Goal: Information Seeking & Learning: Learn about a topic

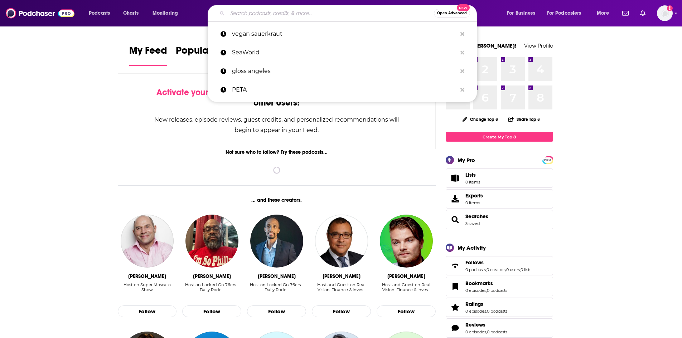
click at [251, 16] on input "Search podcasts, credits, & more..." at bounding box center [330, 13] width 207 height 11
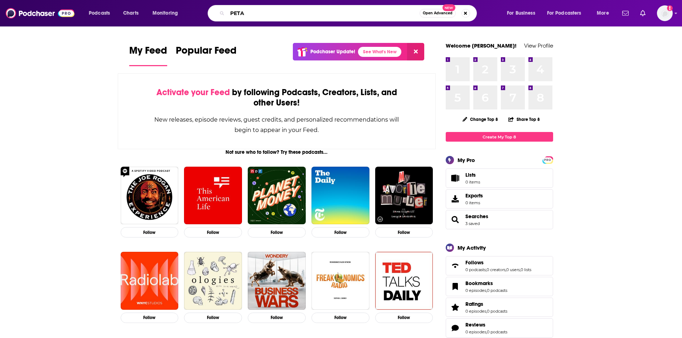
type input "PETA"
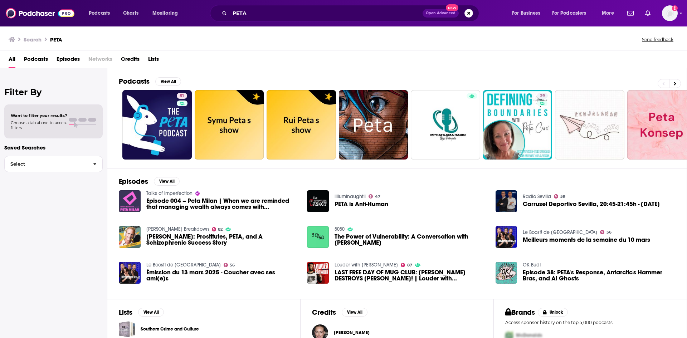
click at [60, 60] on span "Episodes" at bounding box center [68, 60] width 23 height 15
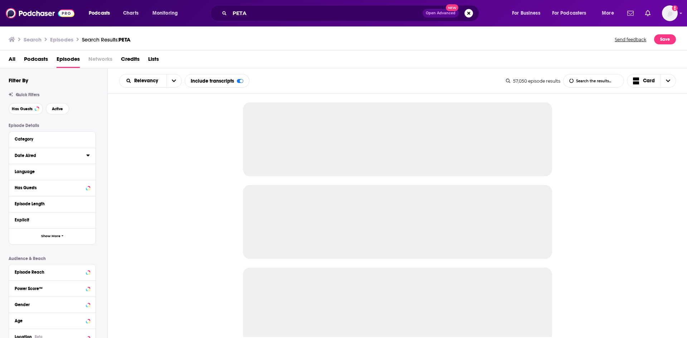
click at [88, 157] on icon at bounding box center [88, 156] width 4 height 6
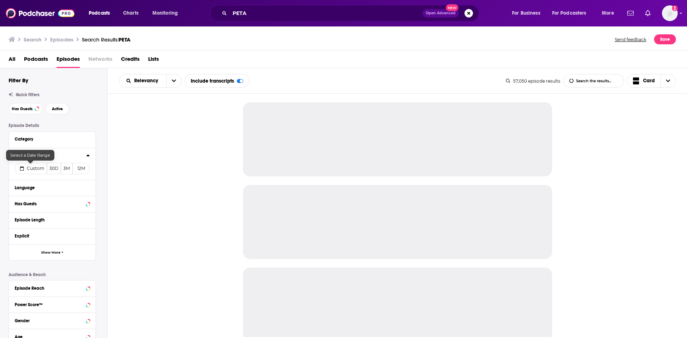
click at [23, 172] on button "Custom" at bounding box center [31, 168] width 32 height 11
select select "7"
select select "2025"
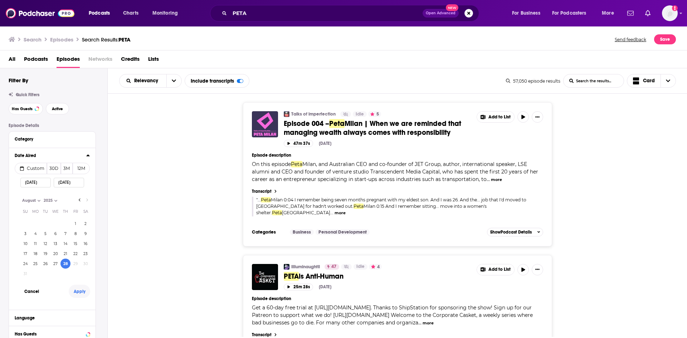
click at [81, 292] on button "Apply" at bounding box center [79, 291] width 21 height 13
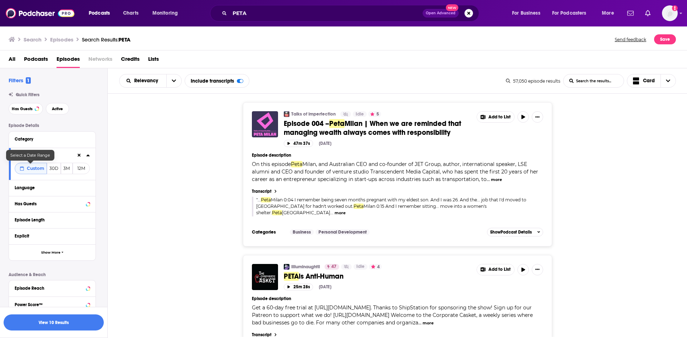
click at [36, 168] on span "Custom" at bounding box center [36, 168] width 18 height 5
select select "7"
select select "2025"
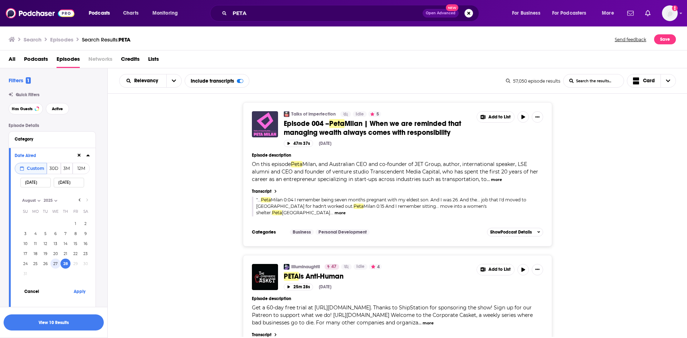
click at [58, 264] on button "27" at bounding box center [55, 264] width 10 height 10
type input "08/27/2025"
click at [78, 292] on button "Apply" at bounding box center [79, 291] width 21 height 13
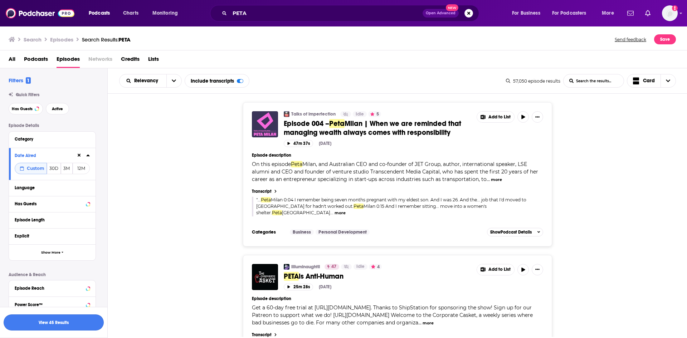
click at [76, 321] on button "View 45 Results" at bounding box center [54, 323] width 100 height 16
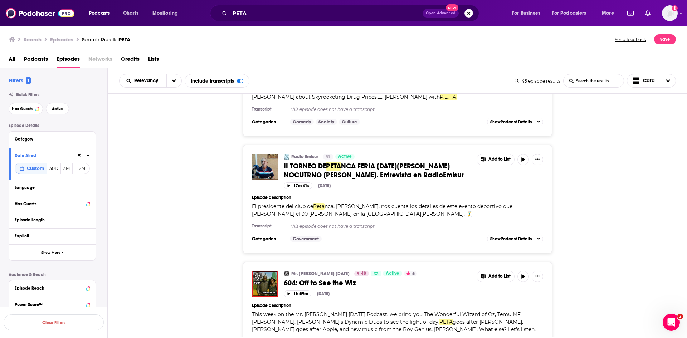
scroll to position [788, 0]
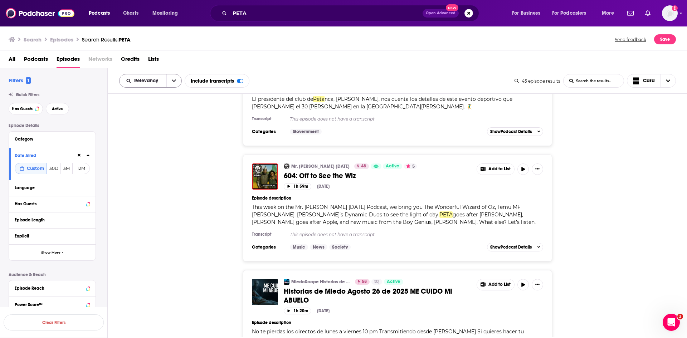
click at [170, 83] on button "open menu" at bounding box center [173, 80] width 15 height 13
click at [146, 130] on span "New" at bounding box center [155, 130] width 42 height 4
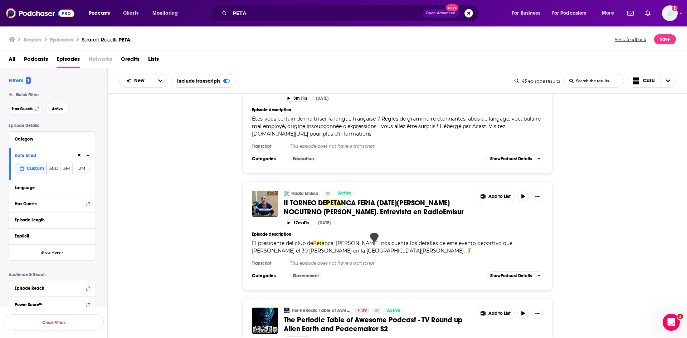
scroll to position [0, 0]
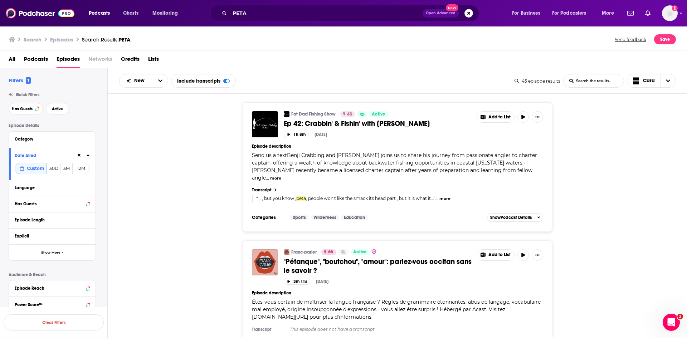
drag, startPoint x: 320, startPoint y: 190, endPoint x: 205, endPoint y: 199, distance: 114.5
click at [205, 199] on div "Fat Dad Fishing Show 43 Active Ep 42: Crabbin' & Fishin' with Benji Add to List…" at bounding box center [398, 167] width 580 height 130
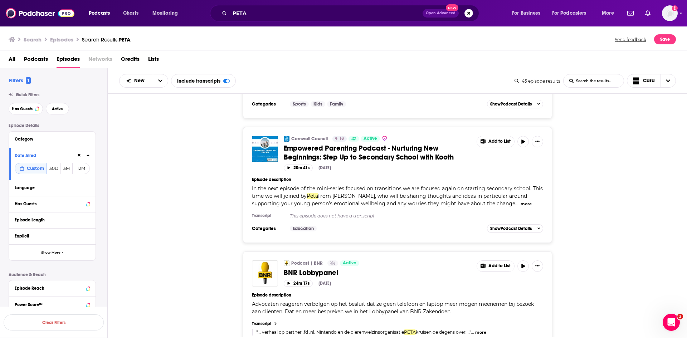
scroll to position [3006, 0]
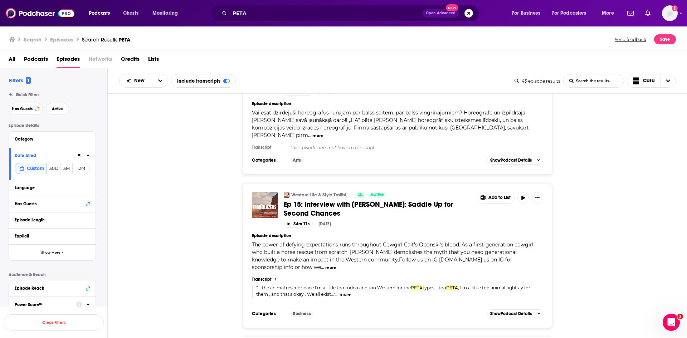
scroll to position [0, 0]
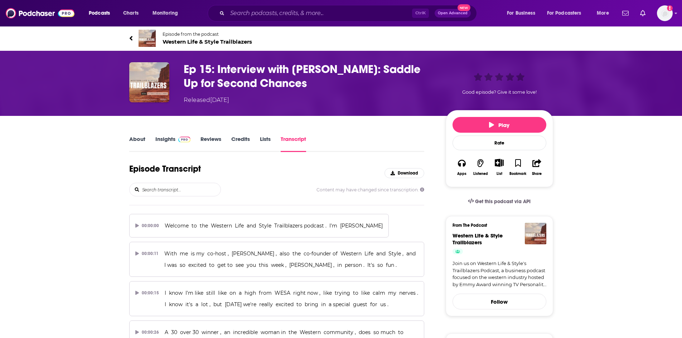
scroll to position [4781, 0]
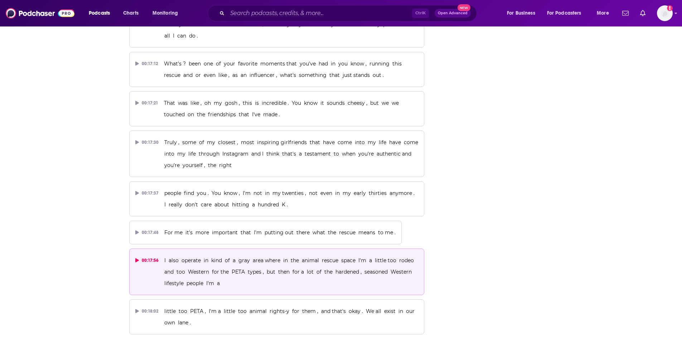
click at [237, 255] on p "I also operate in kind of a gray area where in the animal rescue space I'm a li…" at bounding box center [291, 272] width 254 height 34
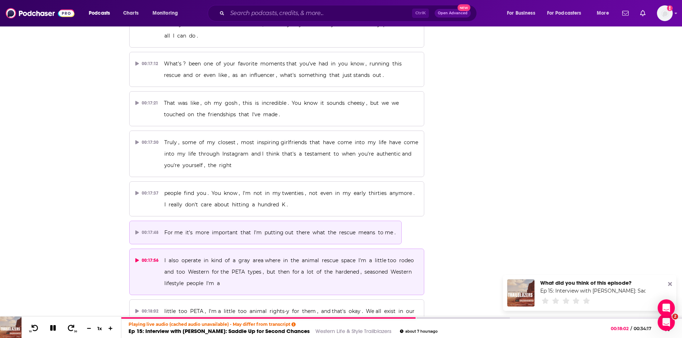
scroll to position [0, 0]
click at [229, 229] on span "For me it's more important that I'm putting out there what the rescue means to …" at bounding box center [279, 232] width 231 height 6
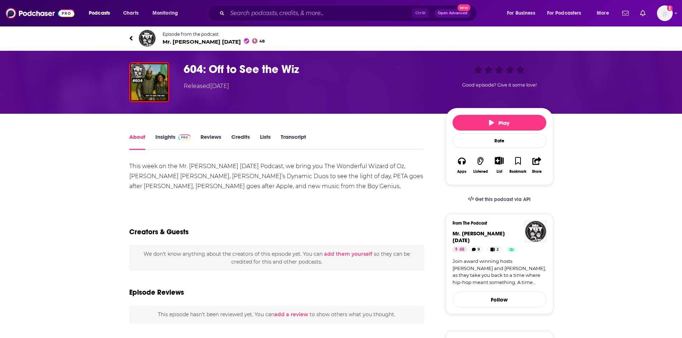
click at [289, 135] on link "Transcript" at bounding box center [293, 142] width 25 height 16
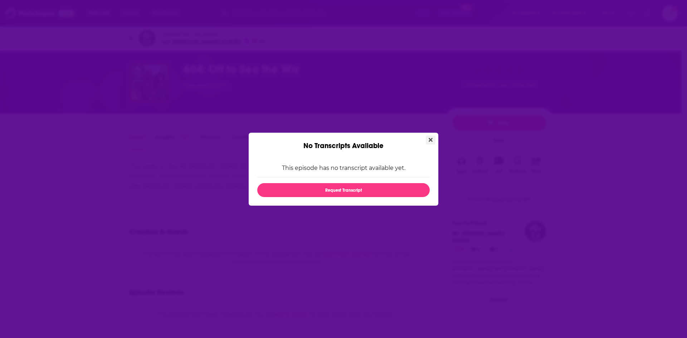
click at [433, 139] on button "Close" at bounding box center [431, 140] width 10 height 9
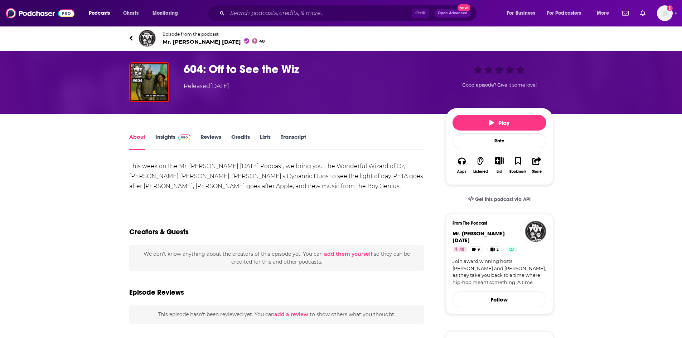
click at [182, 43] on span "Mr. Throwback Thursday 48" at bounding box center [214, 41] width 102 height 7
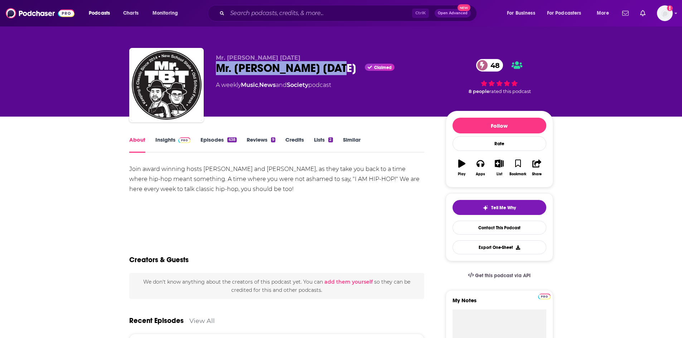
drag, startPoint x: 216, startPoint y: 68, endPoint x: 345, endPoint y: 73, distance: 128.6
click at [345, 73] on div "Mr. Throwback Thursday Claimed 48" at bounding box center [325, 68] width 218 height 14
copy h1 "Mr. Throwback Thursday"
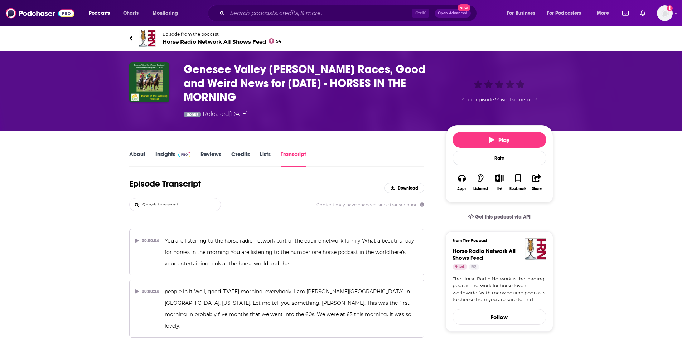
scroll to position [6585, 0]
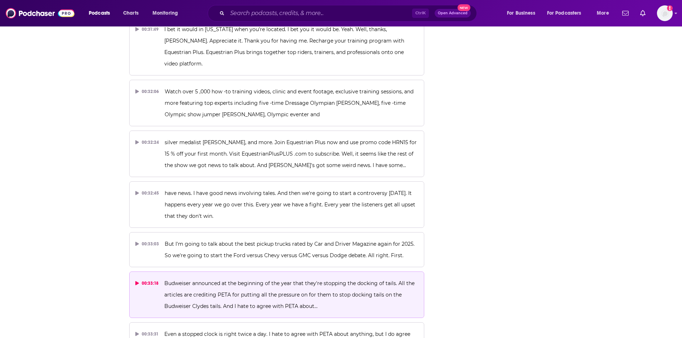
click at [203, 278] on p "Budweiser announced at the beginning of the year that they're stopping the dock…" at bounding box center [291, 295] width 254 height 34
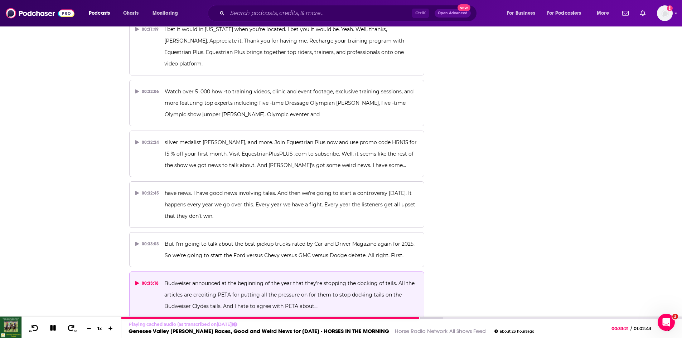
scroll to position [0, 0]
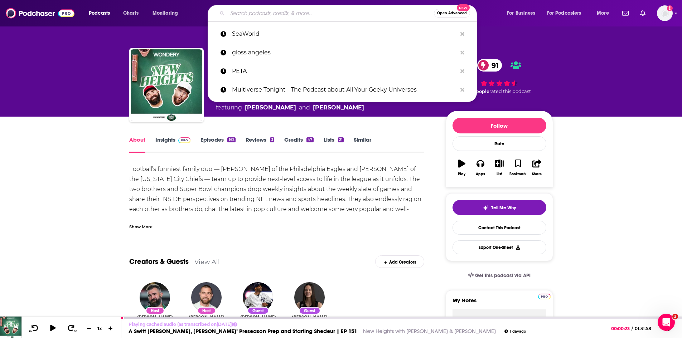
click at [290, 10] on input "Search podcasts, credits, & more..." at bounding box center [330, 13] width 207 height 11
paste input "One Life Radio Podcast"
type input "One Life Radio Podcast"
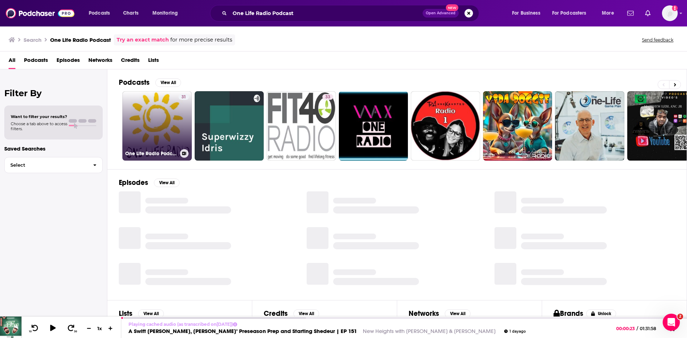
click at [168, 123] on link "31 One Life Radio Podcast" at bounding box center [156, 125] width 69 height 69
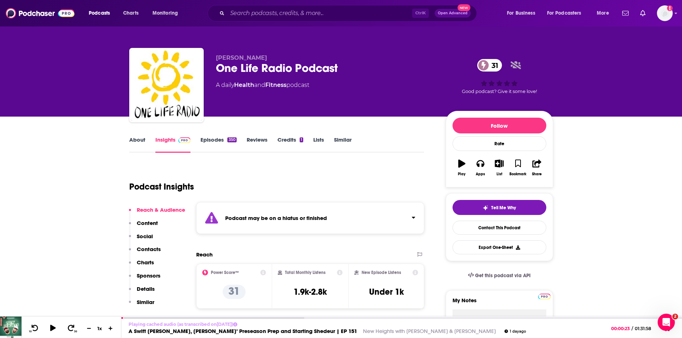
click at [136, 139] on link "About" at bounding box center [137, 144] width 16 height 16
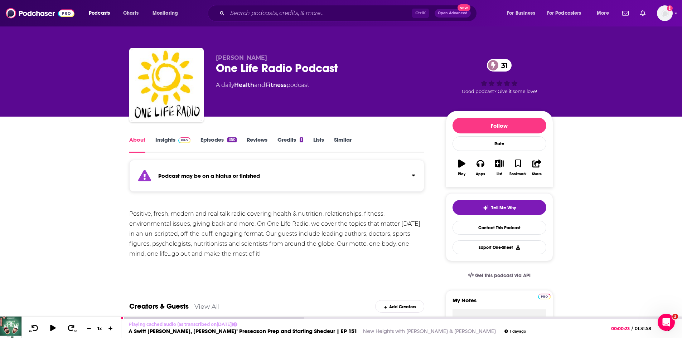
click at [215, 139] on link "Episodes 350" at bounding box center [218, 144] width 36 height 16
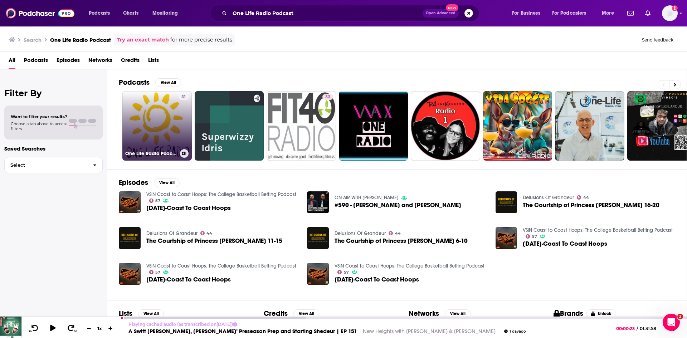
click at [163, 121] on link "31 One Life Radio Podcast" at bounding box center [156, 125] width 69 height 69
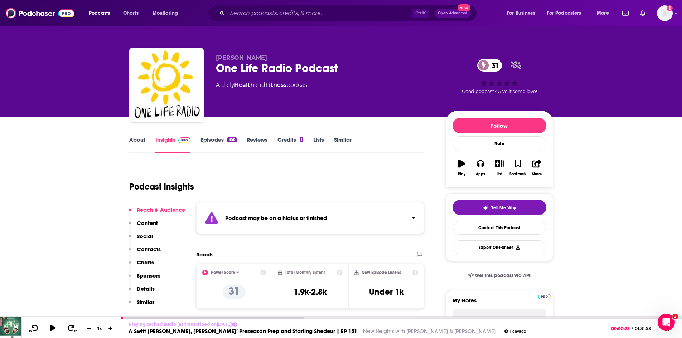
drag, startPoint x: 287, startPoint y: 56, endPoint x: 218, endPoint y: 49, distance: 69.4
click at [218, 49] on div "Bernadette Fiaschetti One Life Radio Podcast 31 A daily Health and Fitness podc…" at bounding box center [341, 86] width 424 height 77
copy span "Bernadette Fiaschetti"
click at [301, 12] on input "Search podcasts, credits, & more..." at bounding box center [319, 13] width 185 height 11
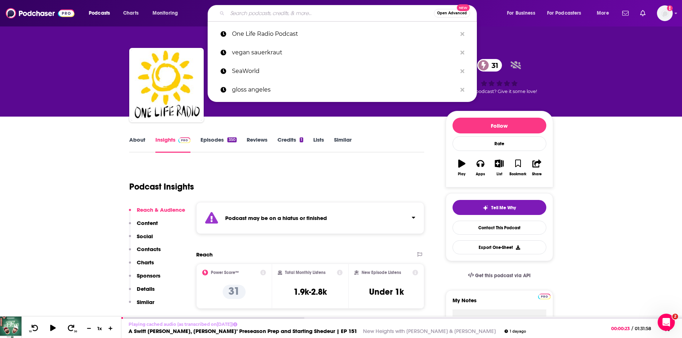
paste input "Bernadette Fiaschetti"
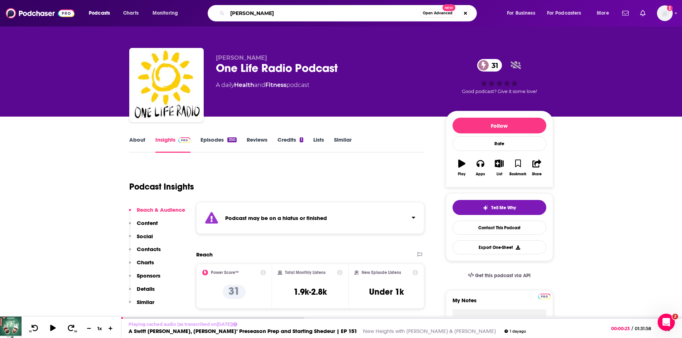
type input "Bernadette Fiaschetti"
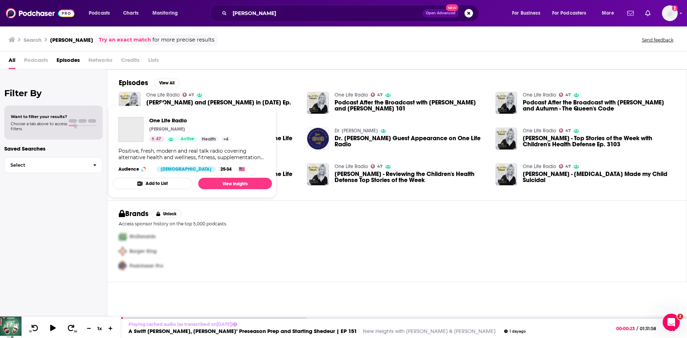
click at [160, 95] on link "One Life Radio" at bounding box center [162, 95] width 33 height 6
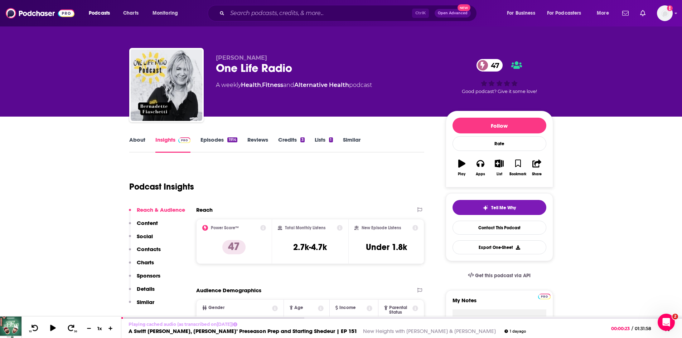
click at [204, 142] on link "Episodes 1914" at bounding box center [218, 144] width 37 height 16
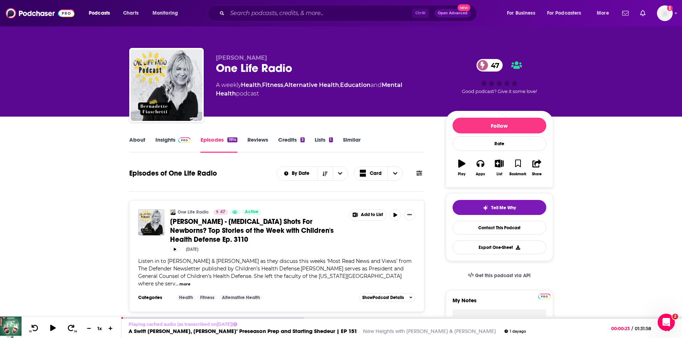
click at [133, 141] on link "About" at bounding box center [137, 144] width 16 height 16
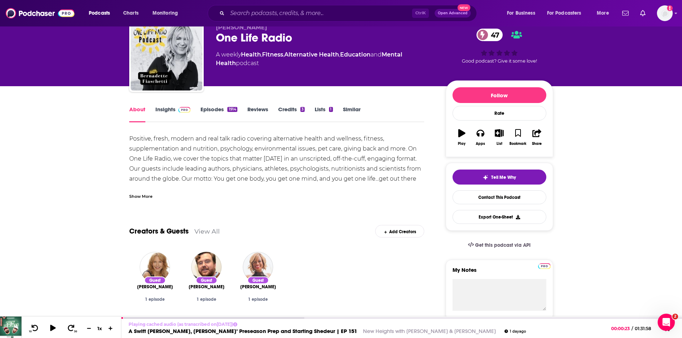
scroll to position [72, 0]
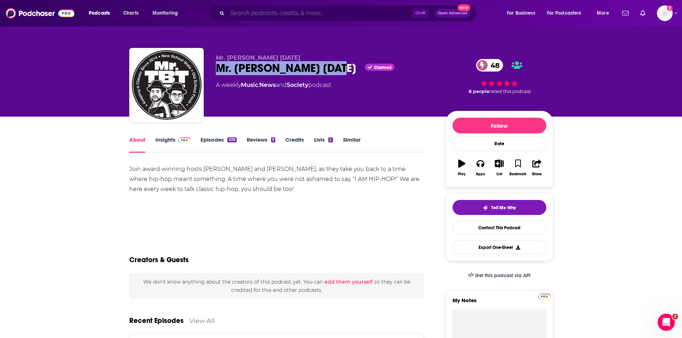
click at [318, 13] on input "Search podcasts, credits, & more..." at bounding box center [319, 13] width 185 height 11
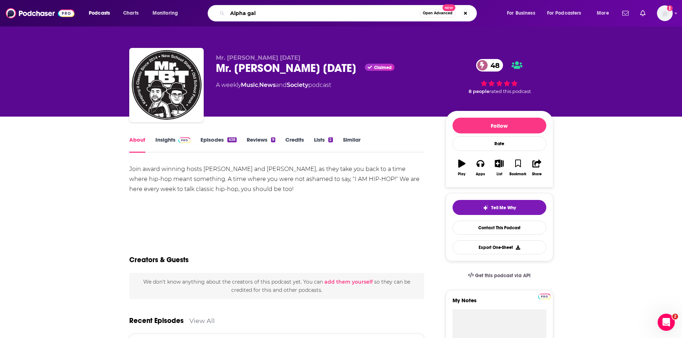
type input "Alpha gals"
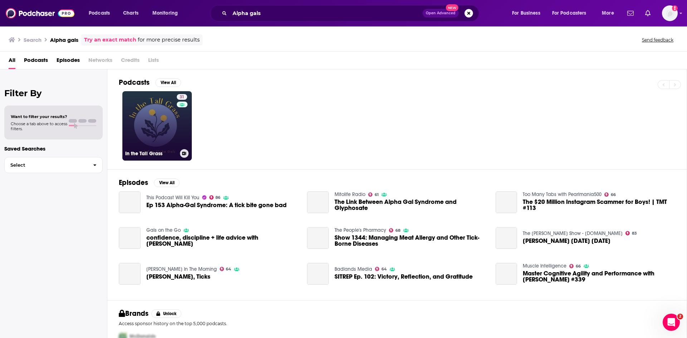
click at [164, 128] on link "31 In the Tall Grass" at bounding box center [156, 125] width 69 height 69
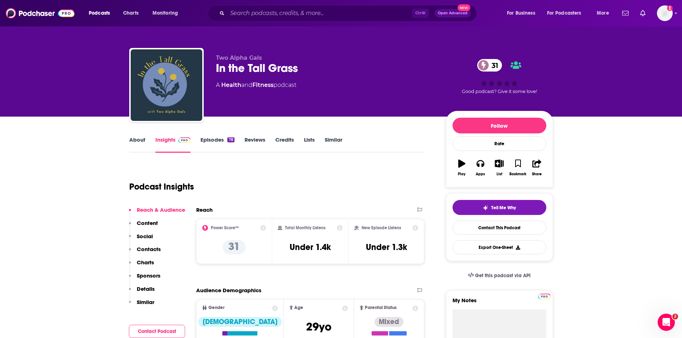
click at [206, 140] on link "Episodes 78" at bounding box center [217, 144] width 34 height 16
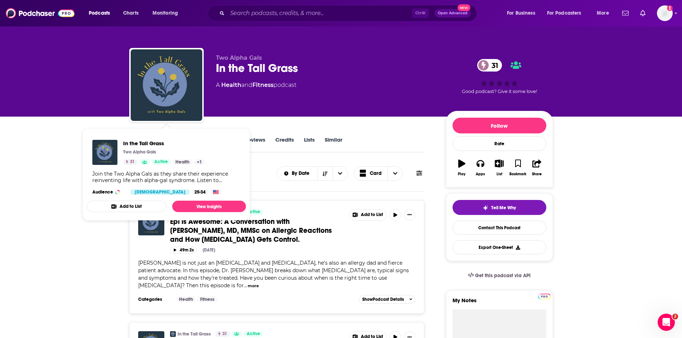
click at [68, 115] on div "Two Alpha Gals In the Tall Grass 31 A Health and Fitness podcast 31 Good podcas…" at bounding box center [341, 58] width 682 height 117
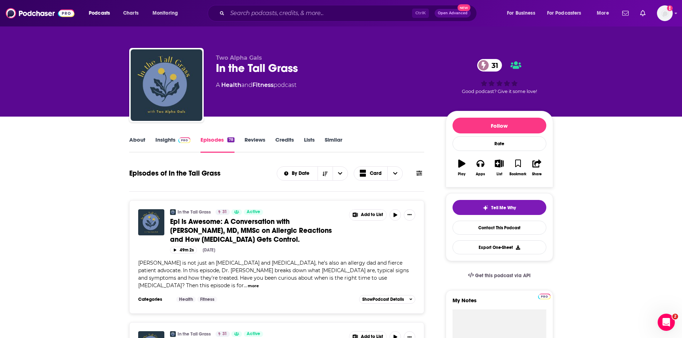
click at [142, 139] on link "About" at bounding box center [137, 144] width 16 height 16
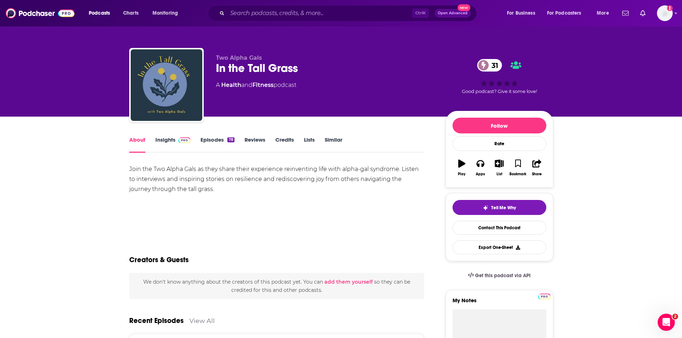
click at [206, 141] on link "Episodes 78" at bounding box center [217, 144] width 34 height 16
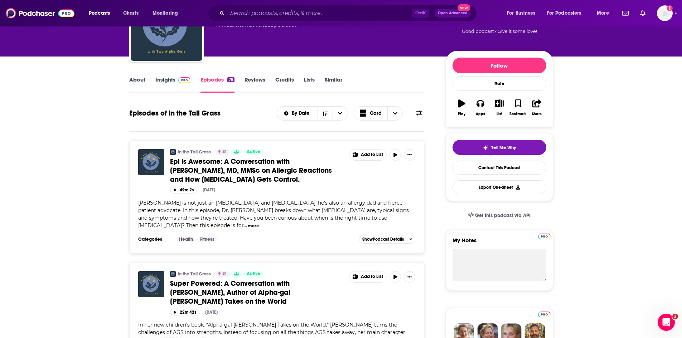
scroll to position [72, 0]
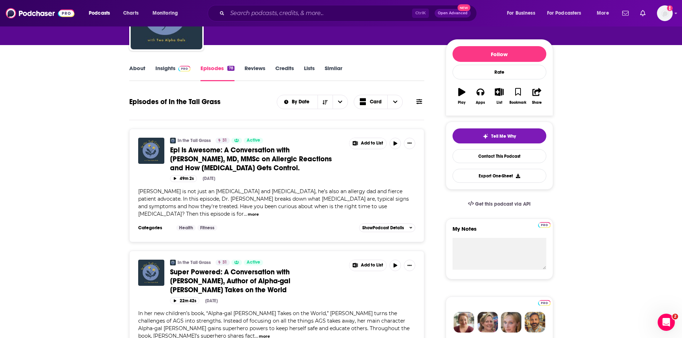
click at [214, 159] on span "Epi is Awesome: A Conversation with Dr. Michael Pistiner, MD, MMSc on Allergic …" at bounding box center [251, 159] width 162 height 27
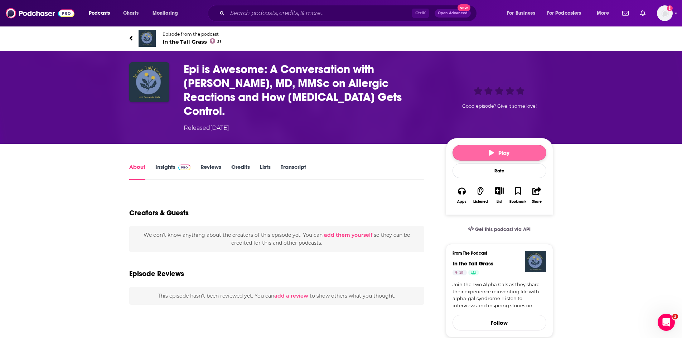
click at [481, 145] on button "Play" at bounding box center [500, 153] width 94 height 16
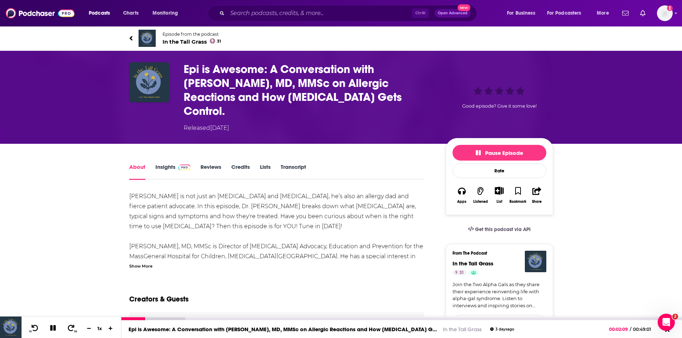
click at [53, 328] on icon at bounding box center [53, 328] width 8 height 6
click at [134, 164] on link "About" at bounding box center [137, 172] width 16 height 16
click at [180, 42] on span "In the Tall Grass 31" at bounding box center [192, 41] width 59 height 7
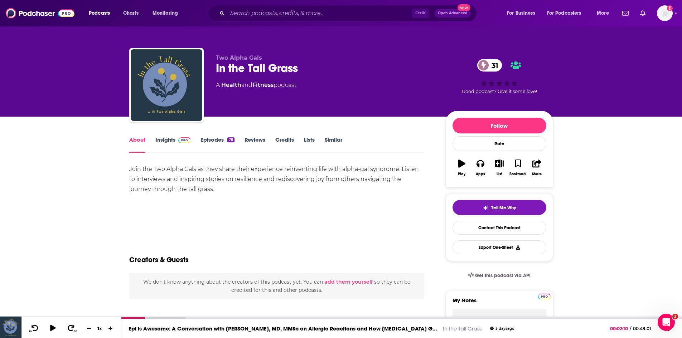
click at [208, 145] on link "Episodes 78" at bounding box center [217, 144] width 34 height 16
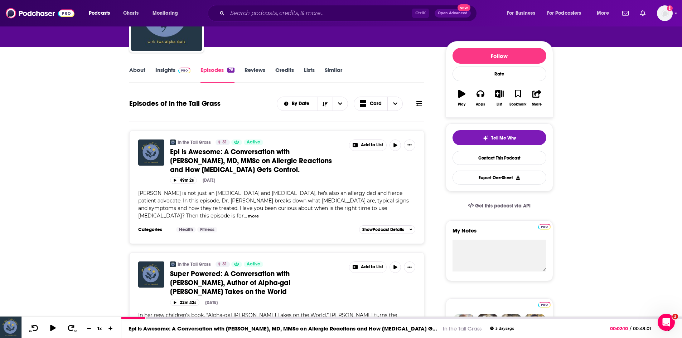
scroll to position [72, 0]
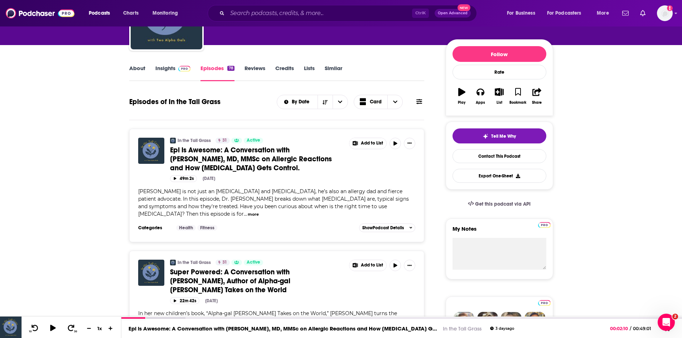
click at [203, 159] on span "Epi is Awesome: A Conversation with Dr. Michael Pistiner, MD, MMSc on Allergic …" at bounding box center [251, 159] width 162 height 27
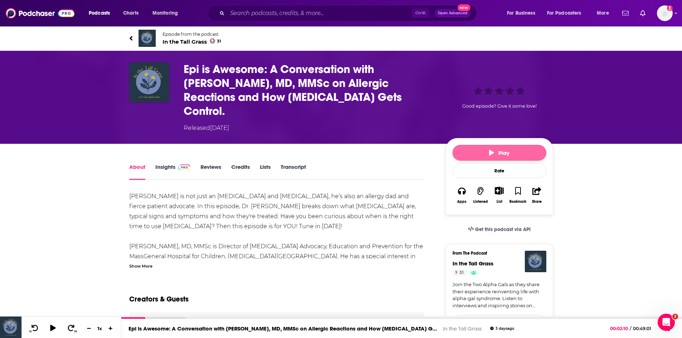
click at [472, 145] on button "Play" at bounding box center [500, 153] width 94 height 16
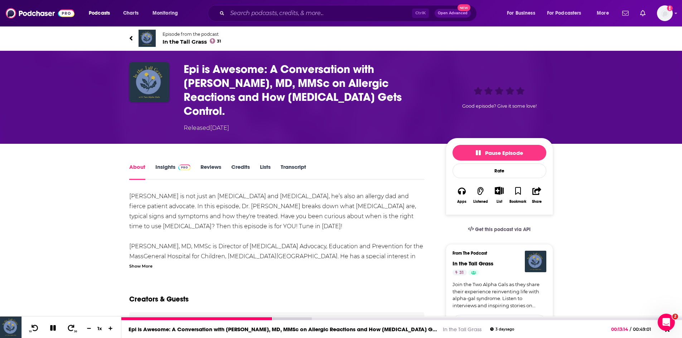
click at [54, 329] on icon at bounding box center [53, 328] width 6 height 6
click at [248, 13] on input "Search podcasts, credits, & more..." at bounding box center [319, 13] width 185 height 11
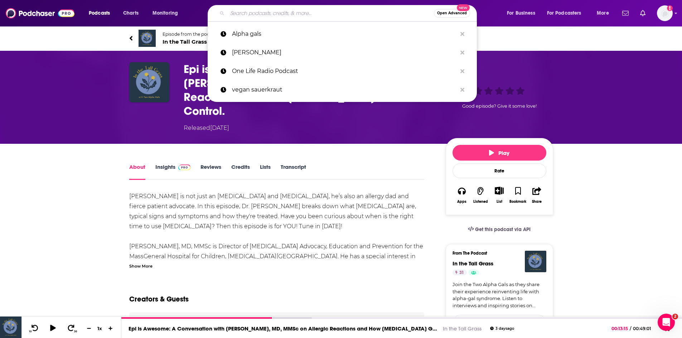
paste input "The Jim Rome Podcast"
type input "The Jim Rome Podcast"
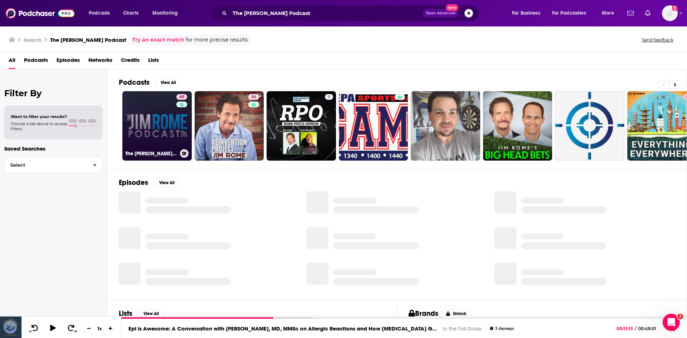
click at [150, 132] on link "69 The Jim Rome Podcast" at bounding box center [156, 125] width 69 height 69
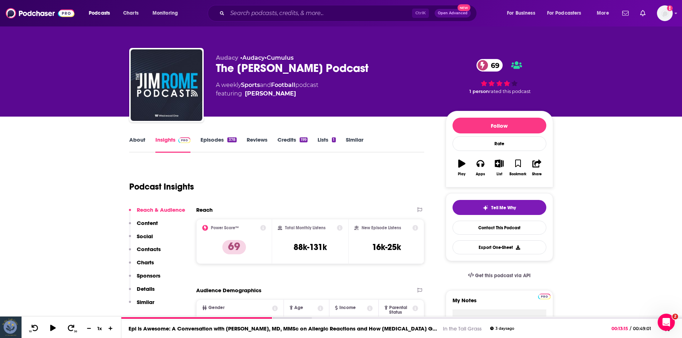
click at [210, 139] on link "Episodes 378" at bounding box center [218, 144] width 36 height 16
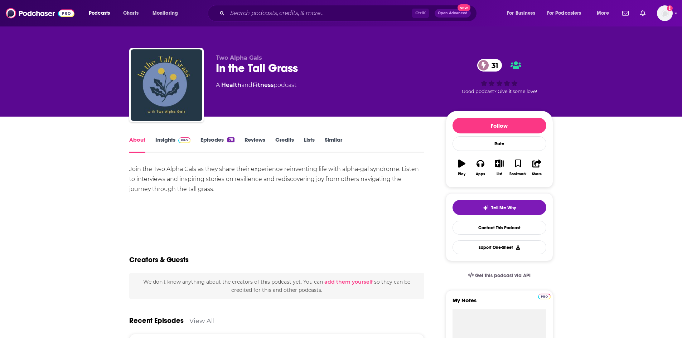
click at [209, 141] on link "Episodes 78" at bounding box center [217, 144] width 34 height 16
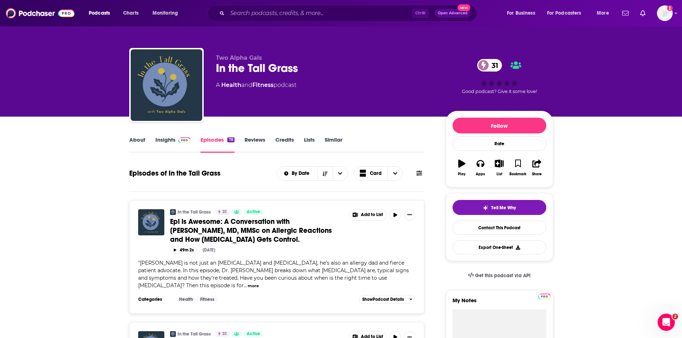
click at [158, 140] on link "Insights" at bounding box center [172, 144] width 35 height 16
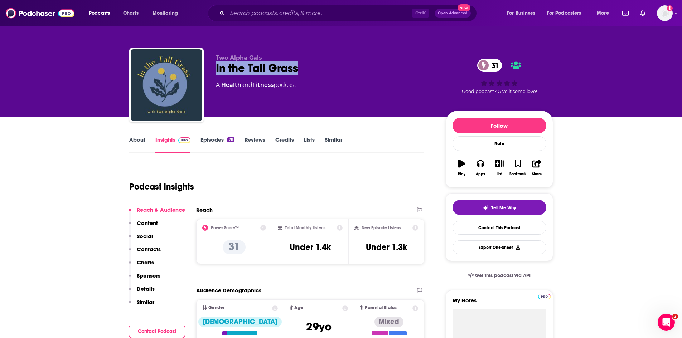
drag, startPoint x: 314, startPoint y: 65, endPoint x: 216, endPoint y: 69, distance: 98.6
click at [216, 69] on div "In the Tall Grass 31" at bounding box center [325, 68] width 218 height 14
copy h2 "In the Tall Grass"
